Goal: Use online tool/utility: Utilize a website feature to perform a specific function

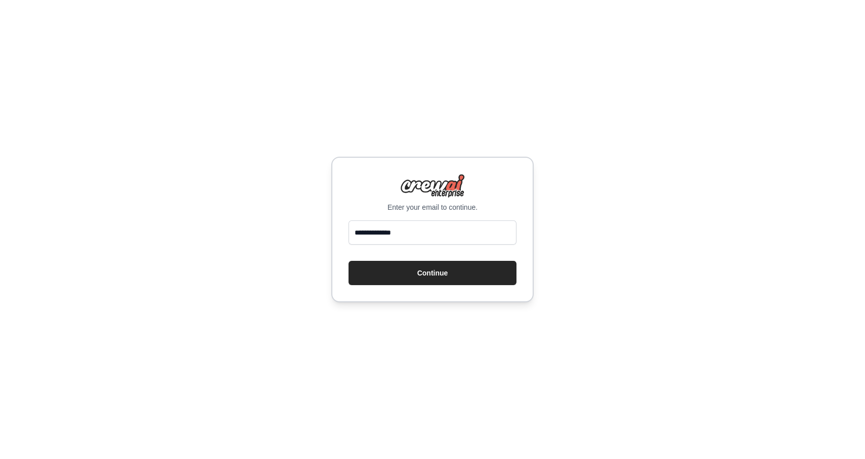
click at [349, 261] on button "Continue" at bounding box center [433, 273] width 168 height 24
type input "**********"
click at [405, 272] on button "Continue" at bounding box center [433, 273] width 168 height 24
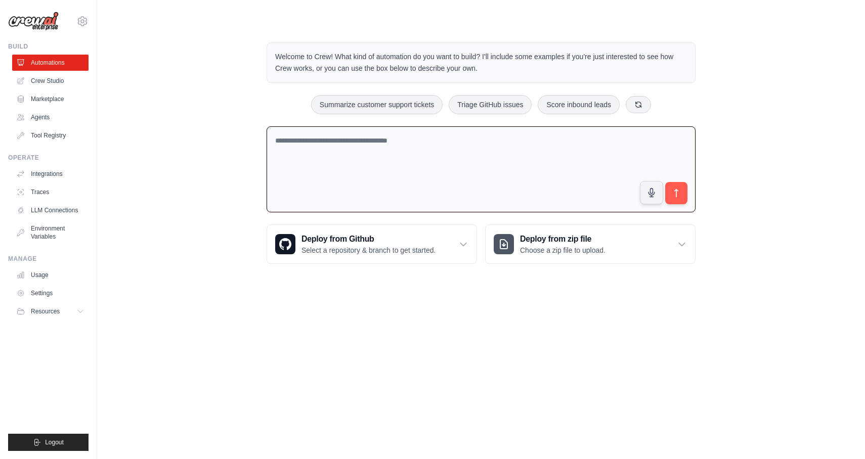
click at [466, 173] on textarea at bounding box center [481, 169] width 429 height 87
click at [331, 140] on textarea "**********" at bounding box center [481, 169] width 429 height 87
click at [375, 146] on textarea "**********" at bounding box center [481, 169] width 429 height 87
click at [355, 141] on textarea "**********" at bounding box center [481, 169] width 429 height 87
click at [307, 143] on textarea "**********" at bounding box center [481, 169] width 429 height 87
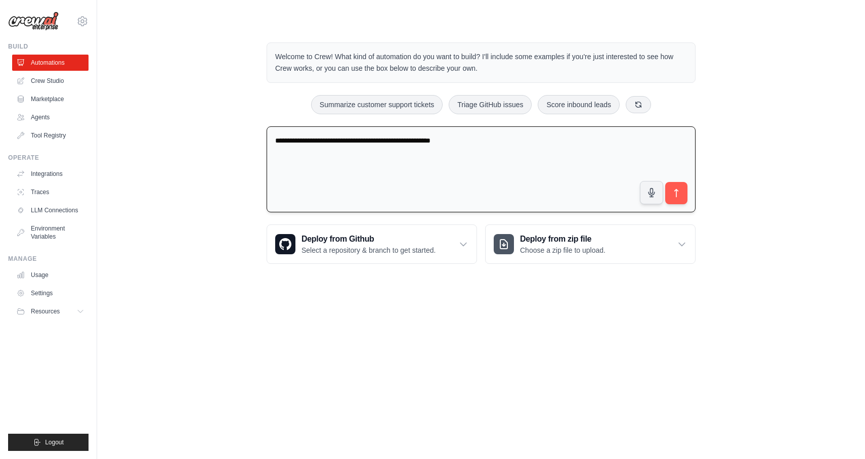
click at [371, 144] on textarea "**********" at bounding box center [481, 169] width 429 height 87
click at [422, 168] on textarea "**********" at bounding box center [481, 169] width 429 height 87
click at [537, 148] on textarea "**********" at bounding box center [481, 169] width 429 height 87
click at [317, 160] on textarea "**********" at bounding box center [481, 169] width 429 height 87
paste textarea "**********"
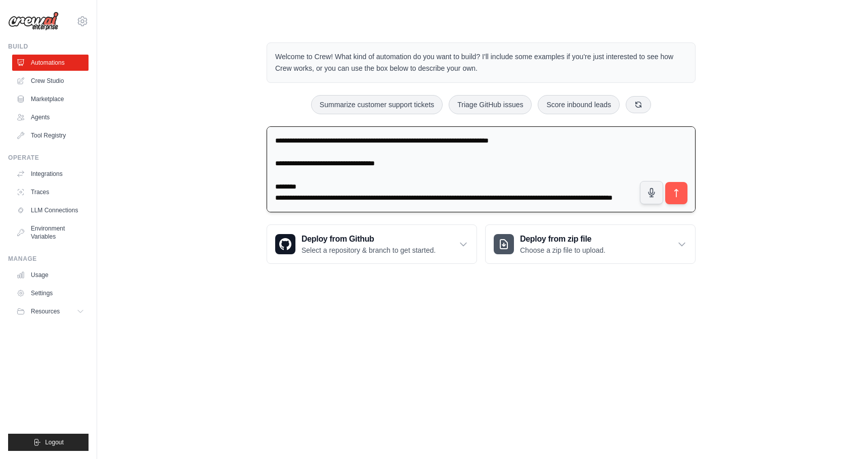
scroll to position [449, 0]
type textarea "**********"
click at [678, 202] on button "submit" at bounding box center [676, 193] width 23 height 23
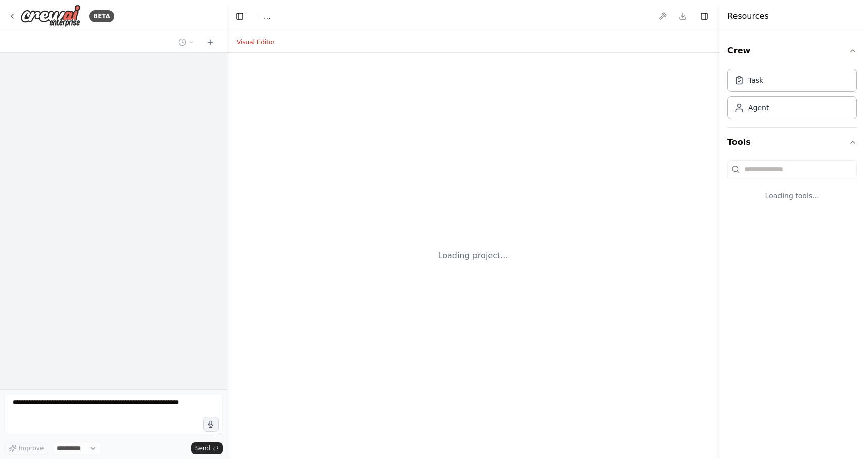
select select "****"
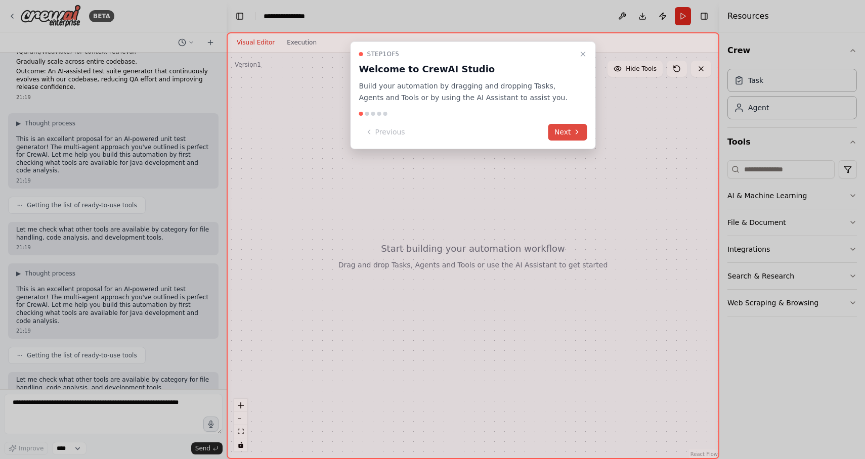
scroll to position [355, 0]
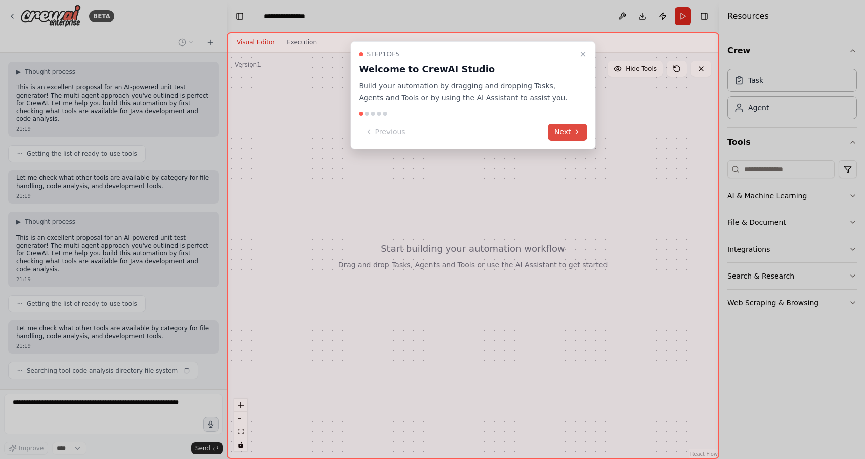
click at [566, 132] on button "Next" at bounding box center [567, 132] width 39 height 17
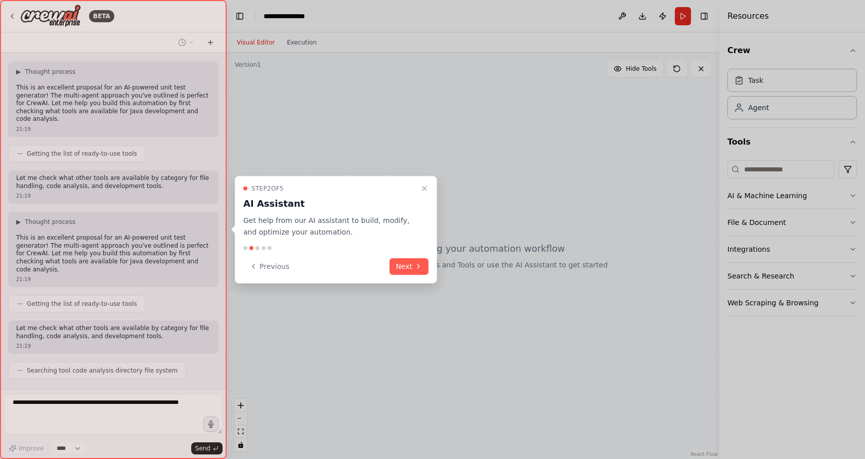
scroll to position [380, 0]
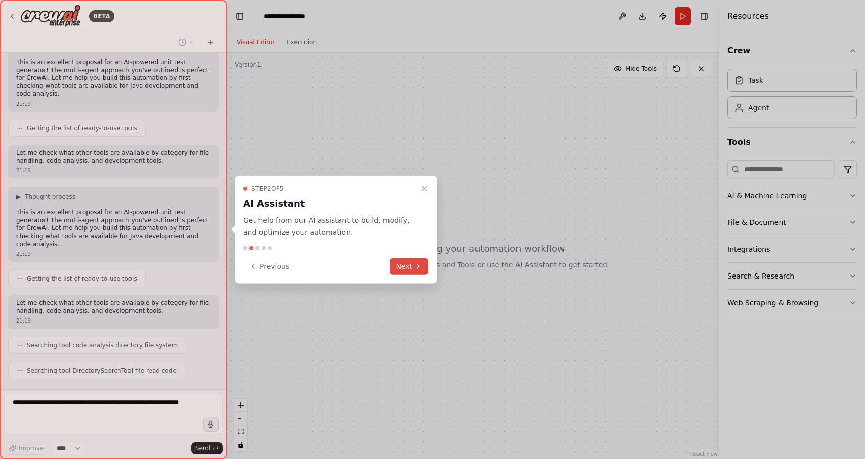
click at [407, 265] on button "Next" at bounding box center [409, 266] width 39 height 17
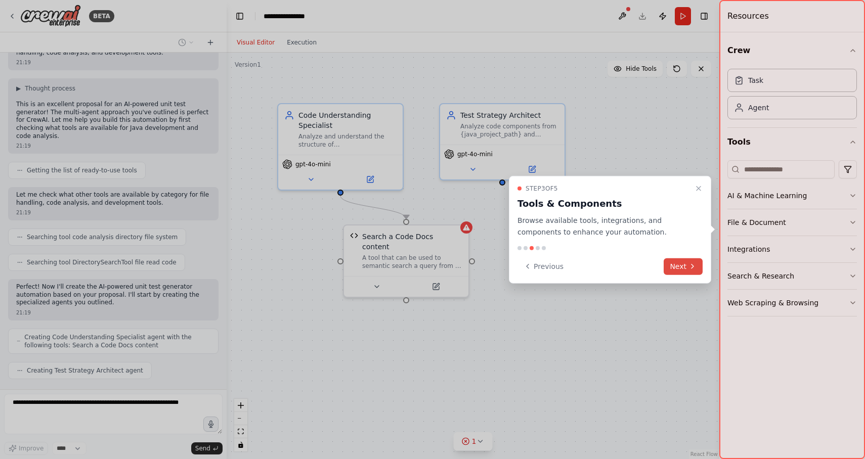
scroll to position [514, 0]
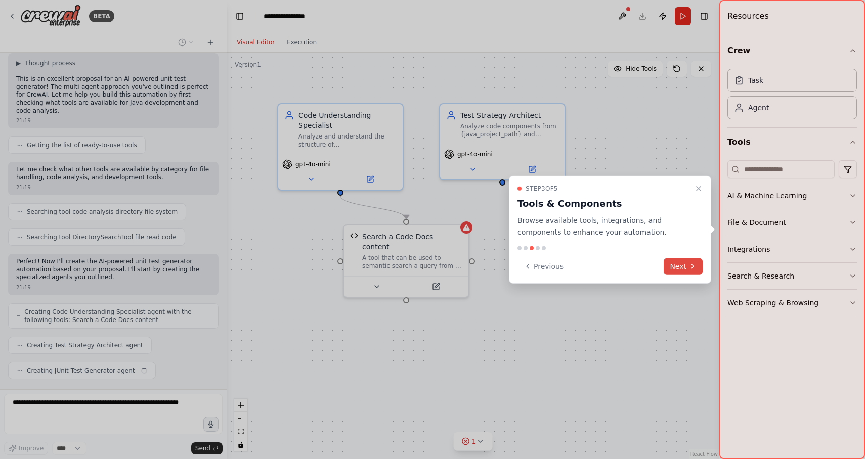
click at [691, 266] on icon at bounding box center [693, 267] width 8 height 8
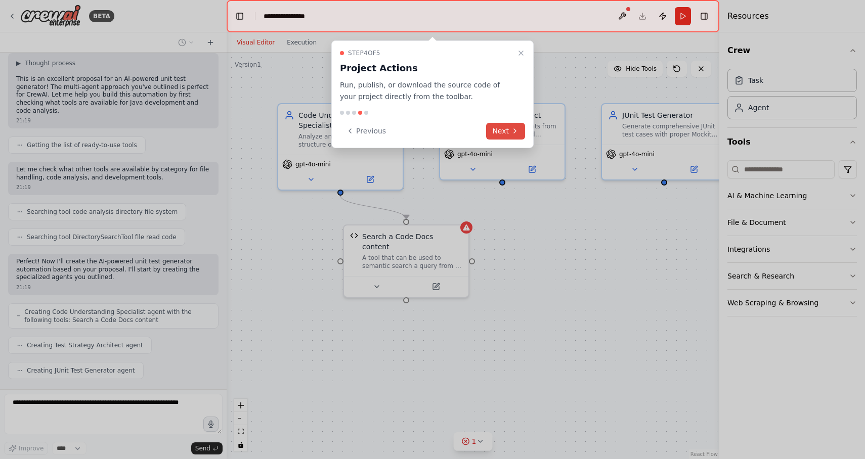
click at [512, 131] on icon at bounding box center [515, 131] width 8 height 8
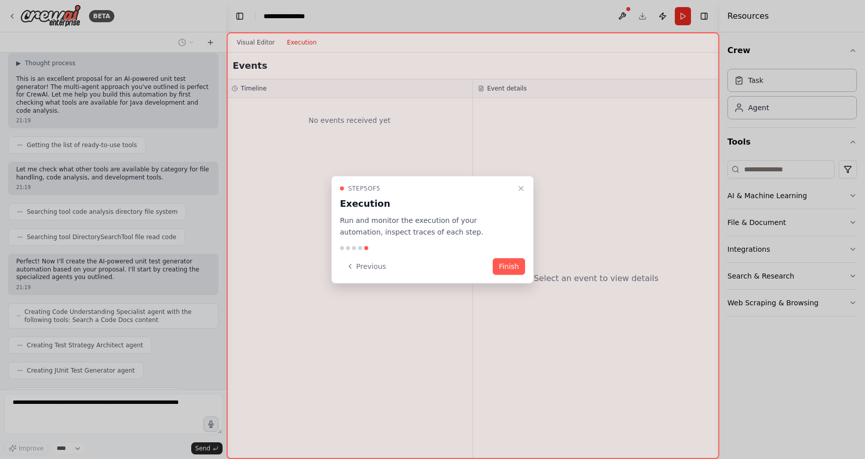
scroll to position [539, 0]
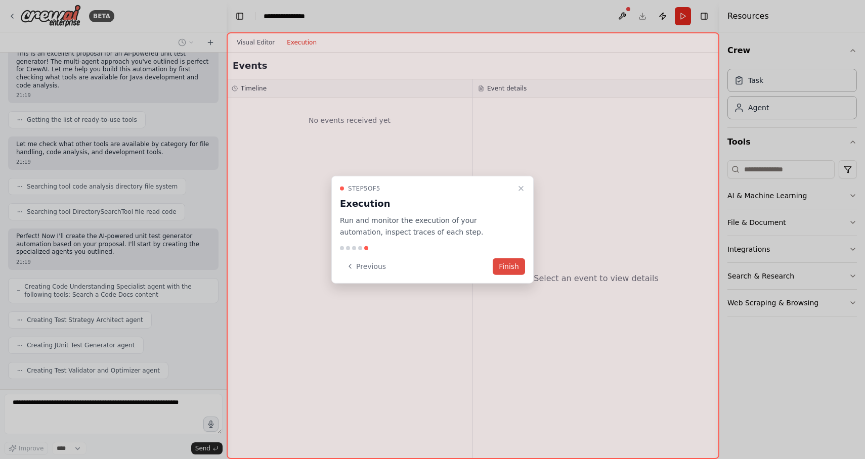
click at [505, 263] on button "Finish" at bounding box center [509, 266] width 32 height 17
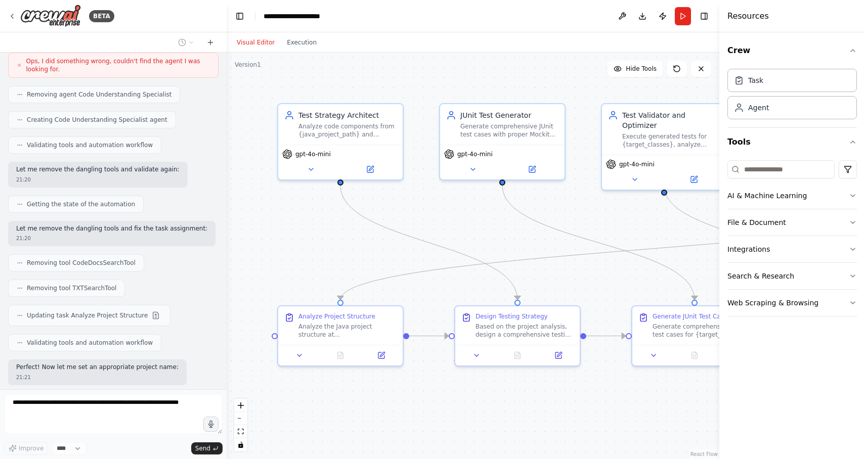
scroll to position [1392, 0]
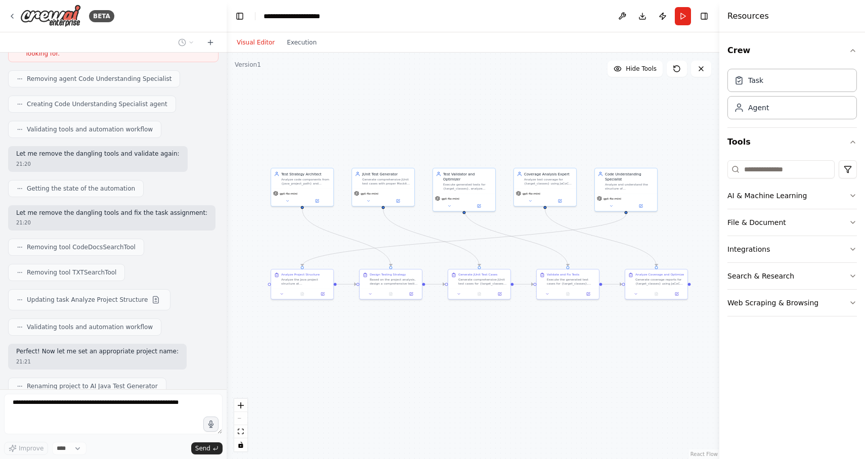
drag, startPoint x: 534, startPoint y: 339, endPoint x: 454, endPoint y: 334, distance: 79.6
click at [454, 334] on div ".deletable-edge-delete-btn { width: 20px; height: 20px; border: 0px solid #ffff…" at bounding box center [473, 256] width 493 height 407
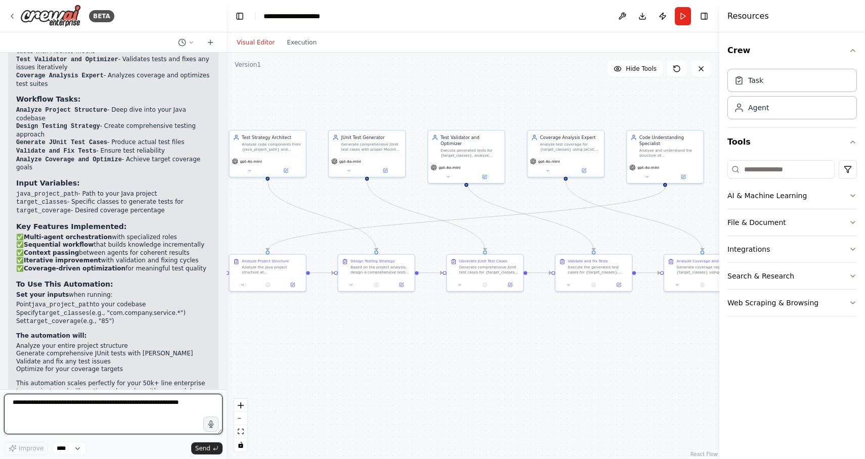
scroll to position [1844, 0]
click at [285, 45] on button "Execution" at bounding box center [302, 42] width 42 height 12
click at [267, 41] on button "Visual Editor" at bounding box center [256, 42] width 50 height 12
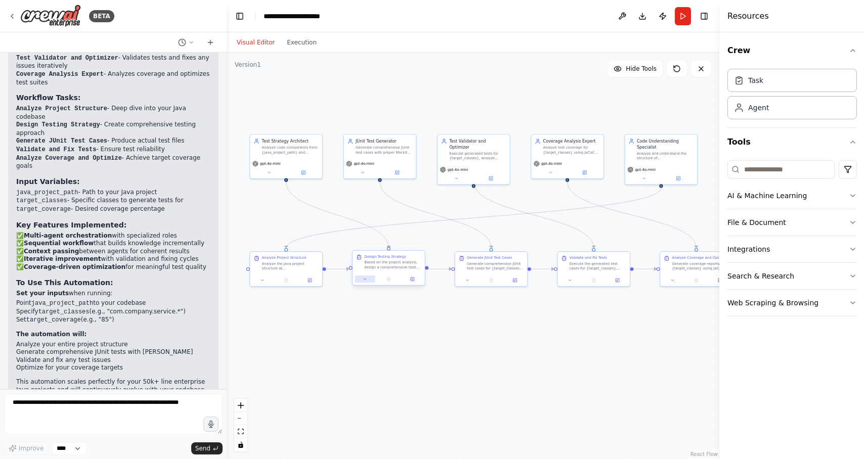
click at [367, 281] on button at bounding box center [365, 279] width 20 height 7
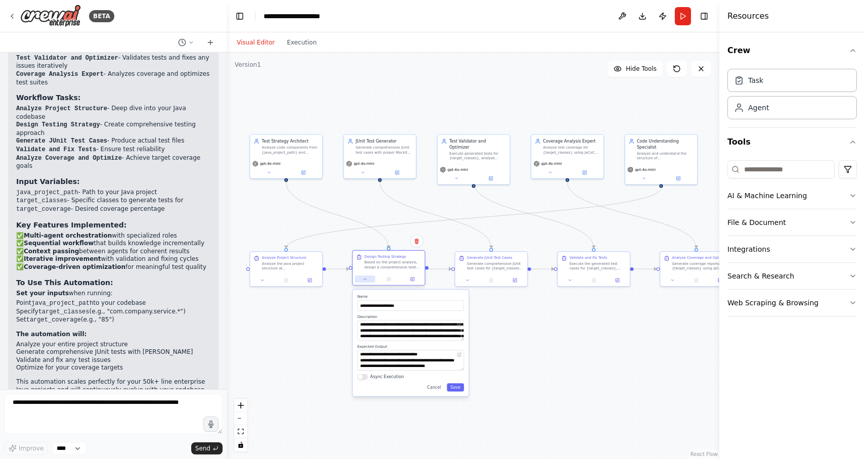
click at [367, 281] on button at bounding box center [365, 279] width 20 height 7
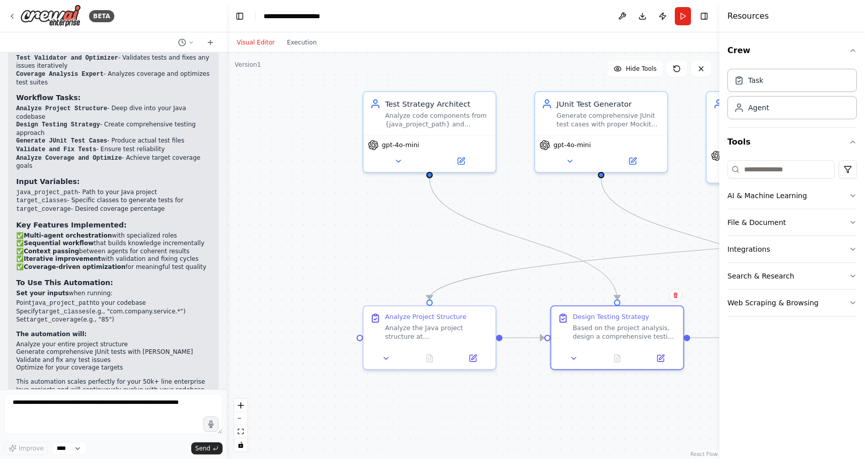
drag, startPoint x: 311, startPoint y: 206, endPoint x: 556, endPoint y: 216, distance: 244.6
click at [556, 217] on div ".deletable-edge-delete-btn { width: 20px; height: 20px; border: 0px solid #ffff…" at bounding box center [473, 256] width 493 height 407
click at [403, 161] on button at bounding box center [398, 158] width 61 height 13
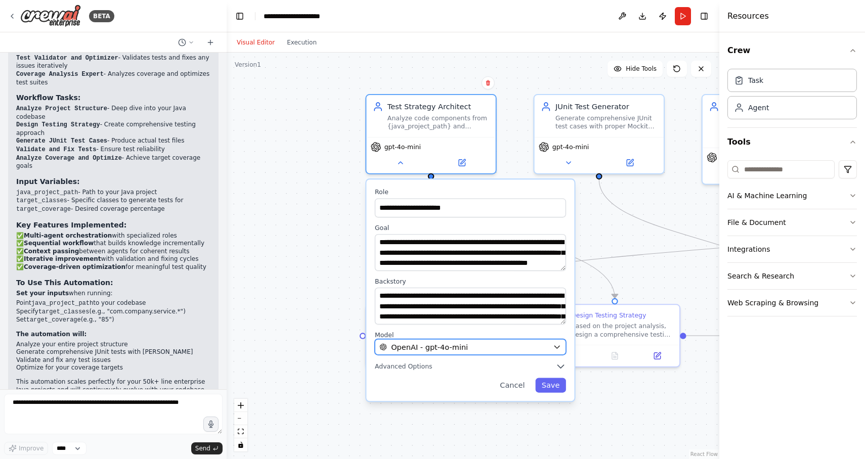
click at [458, 345] on span "OpenAI - gpt-4o-mini" at bounding box center [429, 347] width 77 height 11
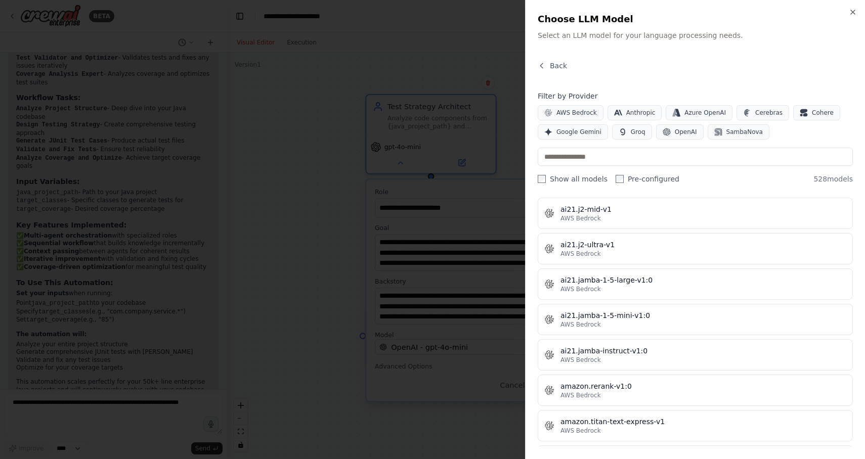
scroll to position [0, 0]
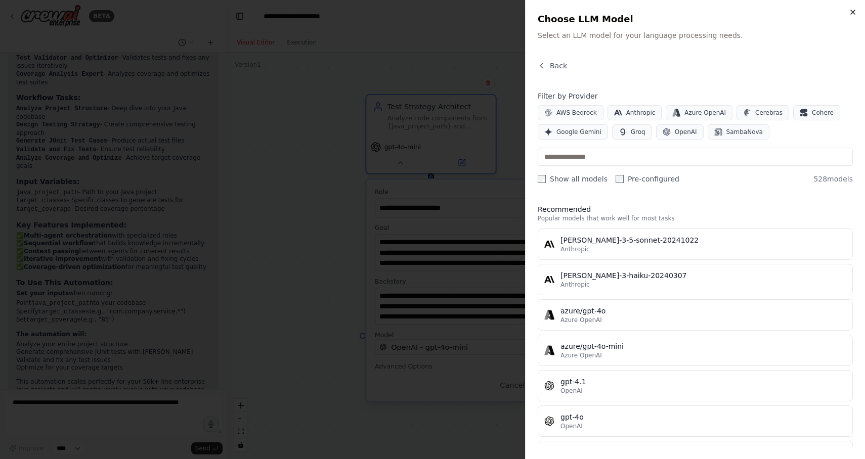
click at [856, 11] on icon "button" at bounding box center [853, 12] width 8 height 8
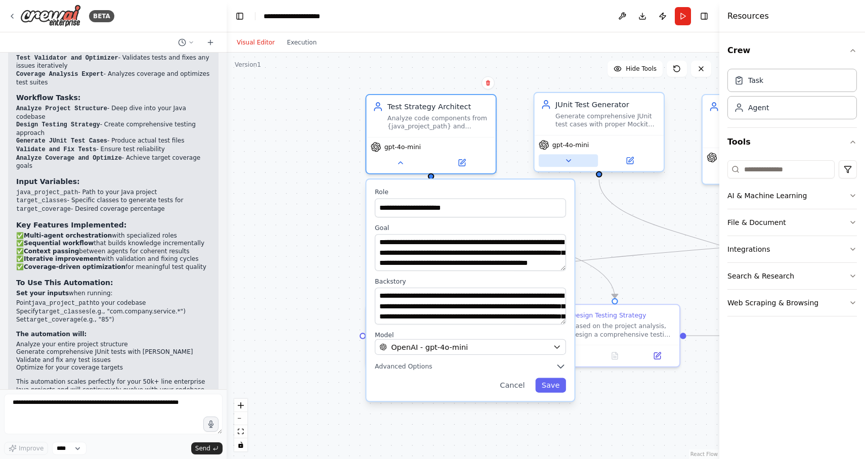
click at [569, 161] on icon at bounding box center [568, 161] width 4 height 2
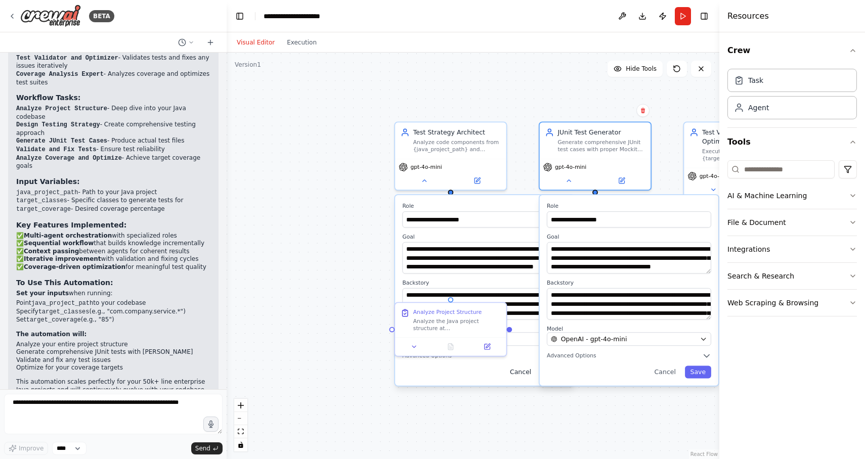
click at [521, 374] on button "Cancel" at bounding box center [520, 372] width 32 height 13
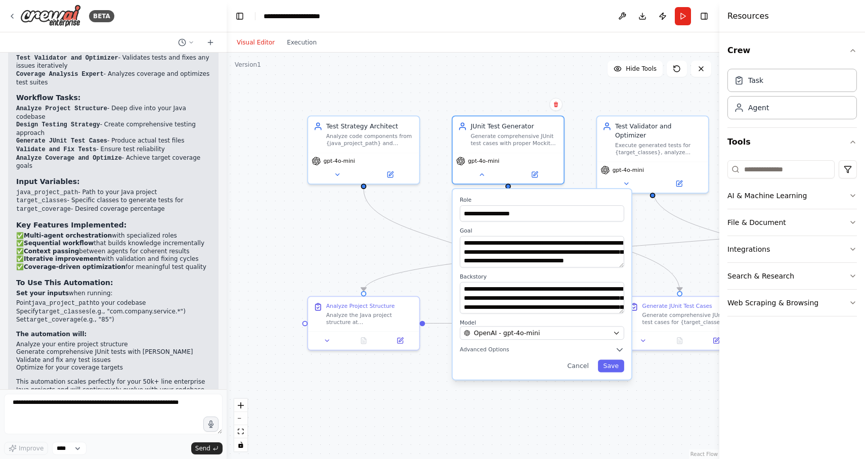
drag, startPoint x: 525, startPoint y: 397, endPoint x: 438, endPoint y: 391, distance: 87.2
click at [438, 391] on div ".deletable-edge-delete-btn { width: 20px; height: 20px; border: 0px solid #ffff…" at bounding box center [473, 256] width 493 height 407
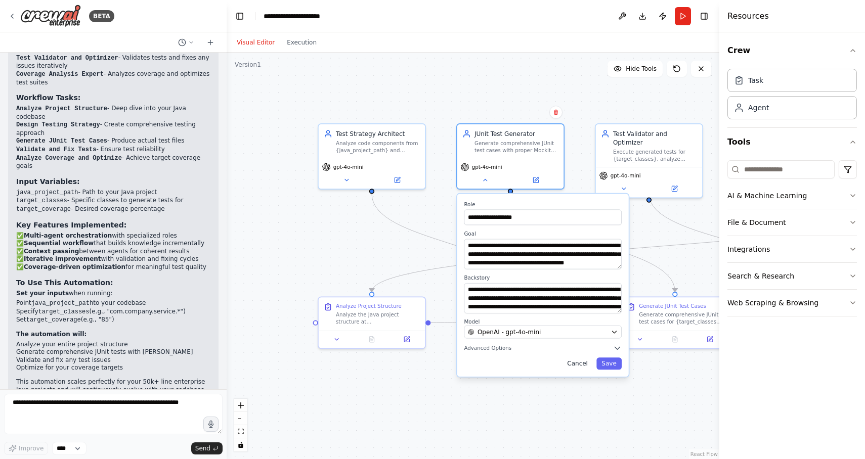
click at [576, 366] on button "Cancel" at bounding box center [577, 364] width 31 height 12
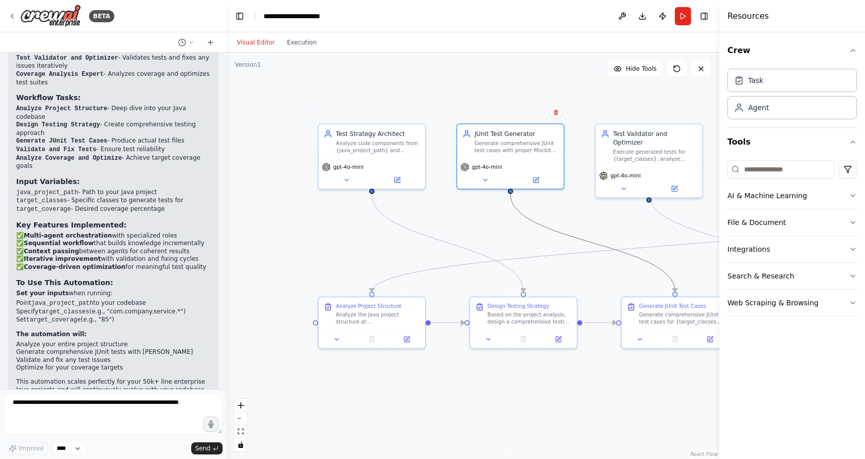
drag, startPoint x: 568, startPoint y: 233, endPoint x: 547, endPoint y: 236, distance: 20.9
click at [548, 235] on div ".deletable-edge-delete-btn { width: 20px; height: 20px; border: 0px solid #ffff…" at bounding box center [473, 256] width 493 height 407
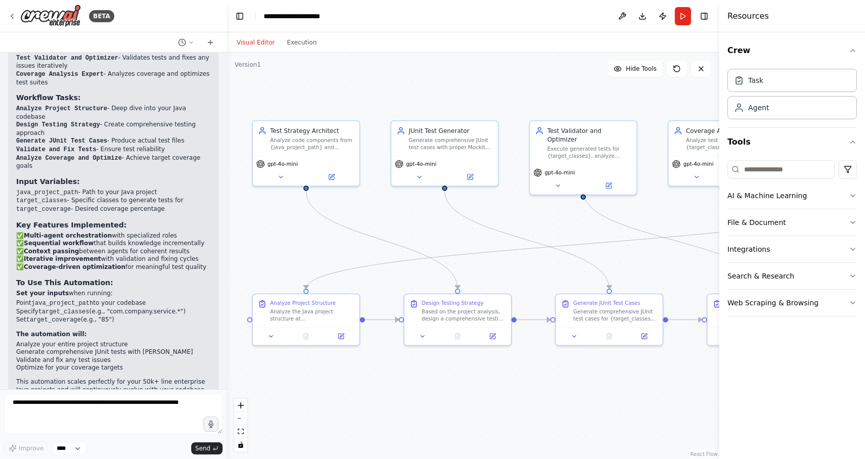
drag, startPoint x: 522, startPoint y: 240, endPoint x: 456, endPoint y: 237, distance: 65.8
click at [456, 237] on div ".deletable-edge-delete-btn { width: 20px; height: 20px; border: 0px solid #ffff…" at bounding box center [473, 256] width 493 height 407
click at [271, 338] on icon at bounding box center [271, 334] width 7 height 7
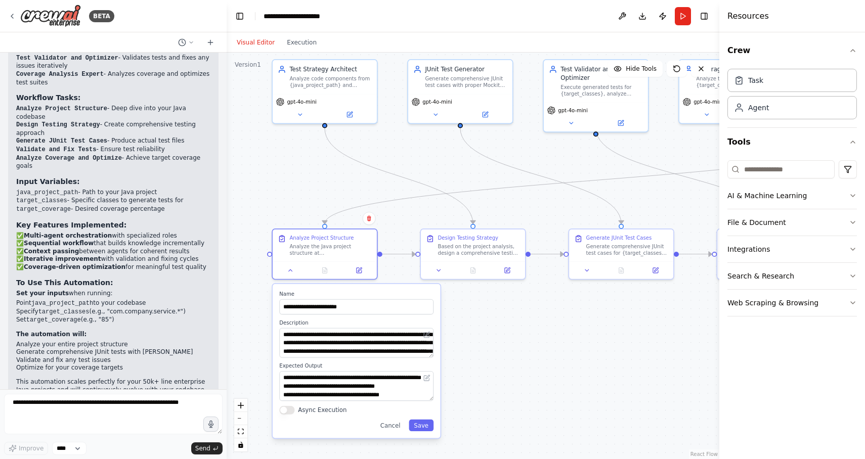
drag, startPoint x: 507, startPoint y: 383, endPoint x: 526, endPoint y: 315, distance: 70.3
click at [526, 315] on div ".deletable-edge-delete-btn { width: 20px; height: 20px; border: 0px solid #ffff…" at bounding box center [473, 256] width 493 height 407
click at [391, 425] on button "Cancel" at bounding box center [390, 425] width 30 height 12
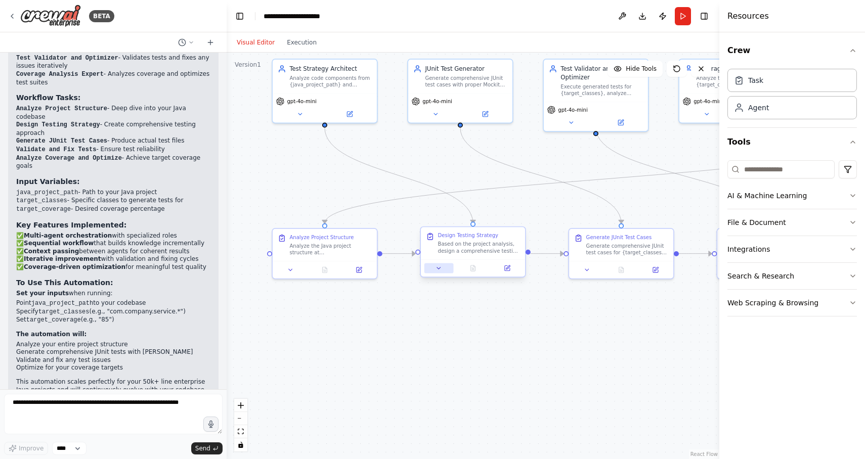
click at [435, 270] on button at bounding box center [438, 268] width 29 height 10
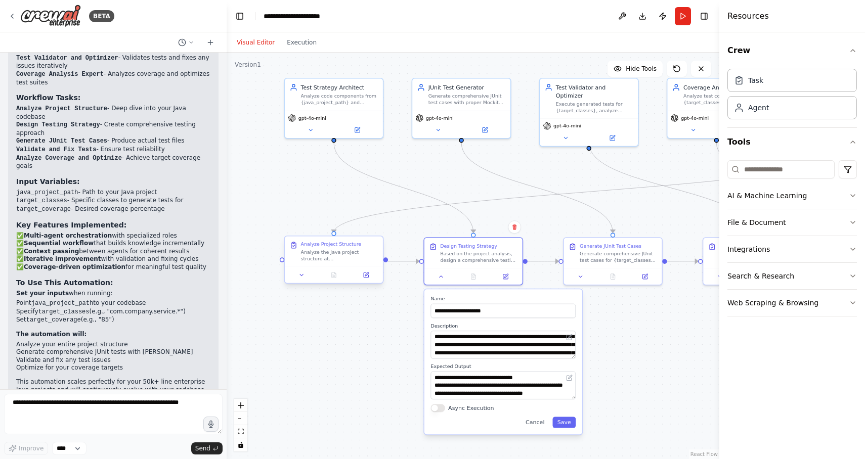
click at [301, 281] on div at bounding box center [334, 275] width 98 height 16
click at [302, 275] on icon at bounding box center [301, 275] width 3 height 2
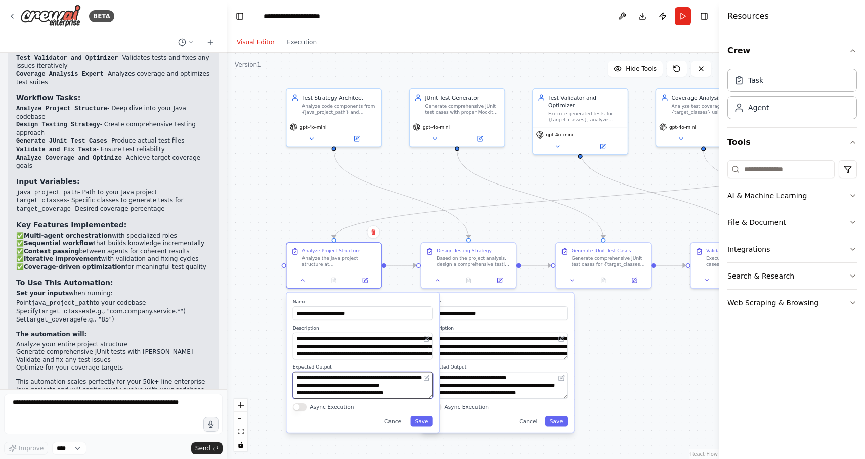
click at [336, 385] on textarea "**********" at bounding box center [363, 385] width 140 height 27
click at [390, 423] on button "Cancel" at bounding box center [393, 421] width 27 height 11
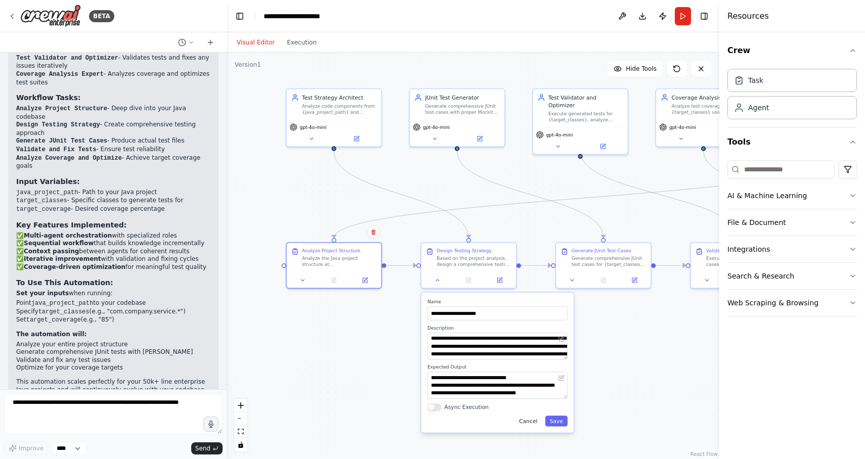
click at [529, 419] on button "Cancel" at bounding box center [528, 421] width 27 height 11
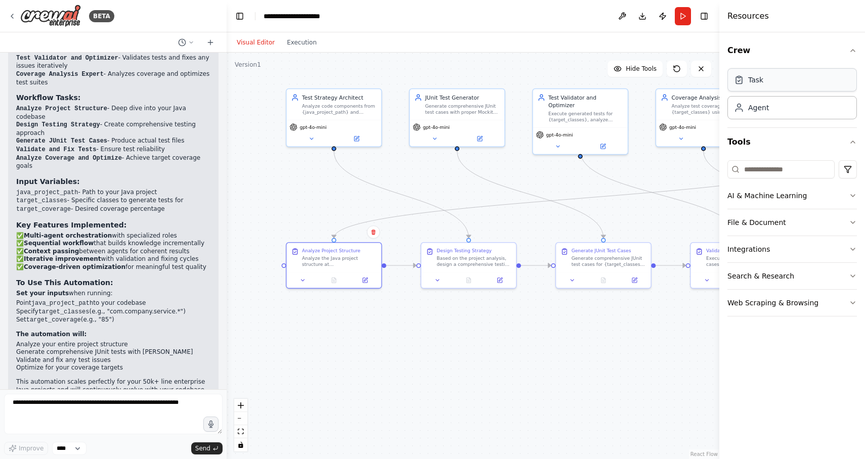
click at [752, 79] on div "Task" at bounding box center [755, 80] width 15 height 10
click at [757, 111] on div "Agent" at bounding box center [758, 107] width 21 height 10
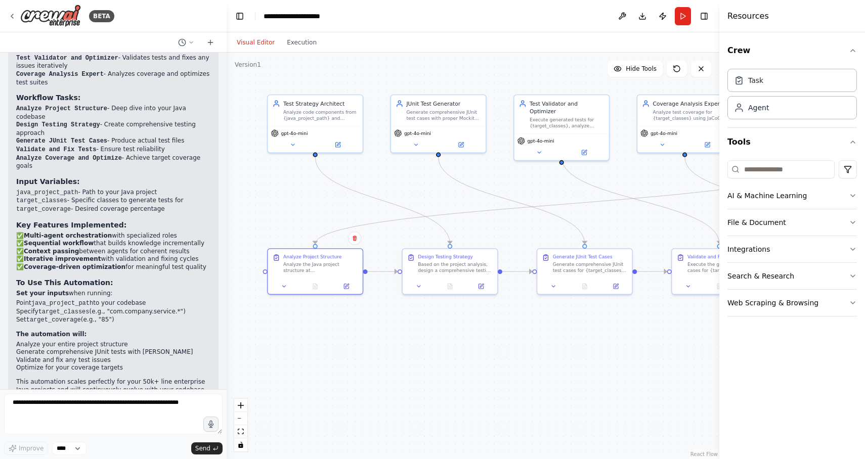
drag, startPoint x: 416, startPoint y: 171, endPoint x: 398, endPoint y: 177, distance: 19.2
click at [398, 177] on div ".deletable-edge-delete-btn { width: 20px; height: 20px; border: 0px solid #ffff…" at bounding box center [473, 256] width 493 height 407
click at [683, 20] on button "Run" at bounding box center [683, 16] width 16 height 18
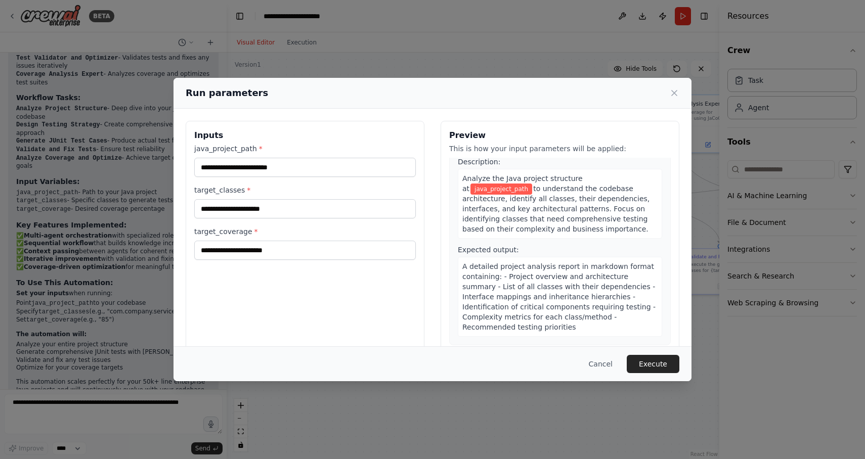
scroll to position [0, 0]
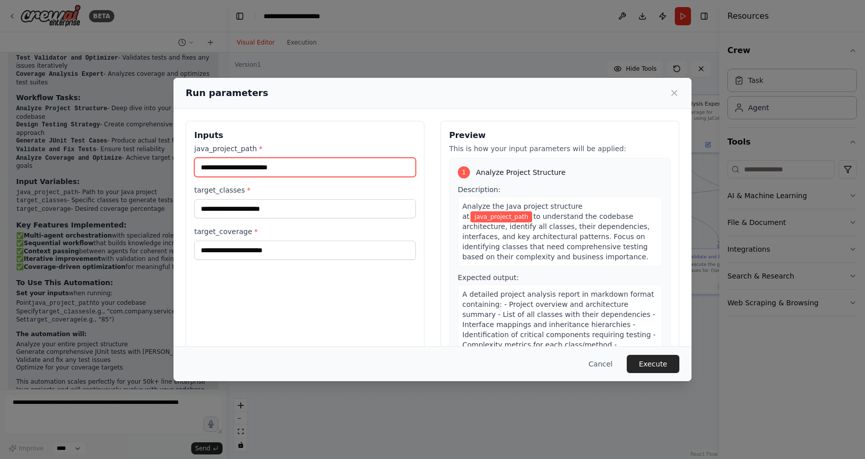
click at [284, 169] on input "java_project_path *" at bounding box center [305, 167] width 222 height 19
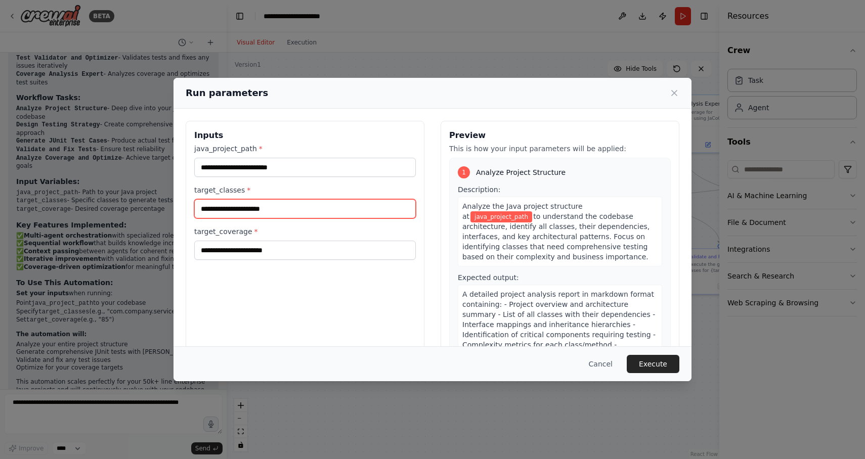
click at [268, 207] on input "target_classes *" at bounding box center [305, 208] width 222 height 19
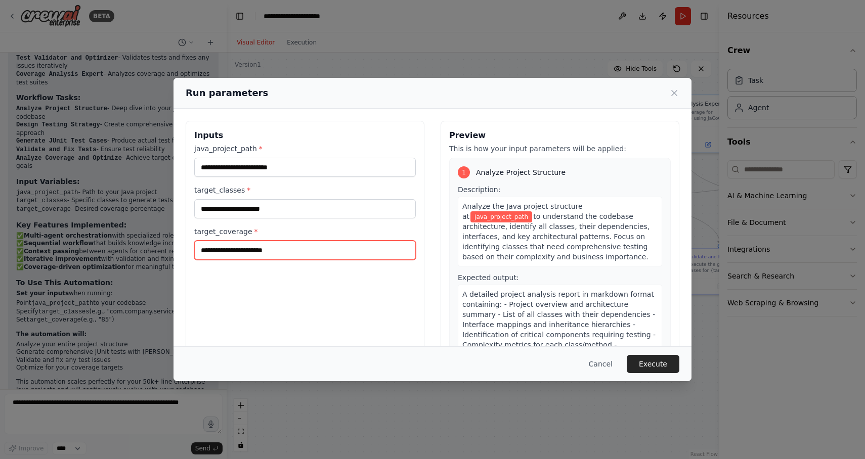
click at [264, 253] on input "target_coverage *" at bounding box center [305, 250] width 222 height 19
click at [674, 93] on icon at bounding box center [674, 93] width 5 height 5
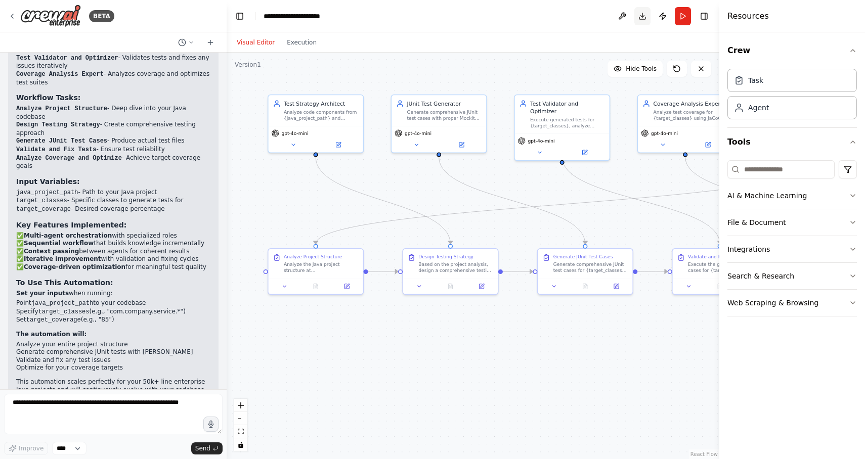
click at [642, 16] on button "Download" at bounding box center [642, 16] width 16 height 18
